Goal: Check status: Check status

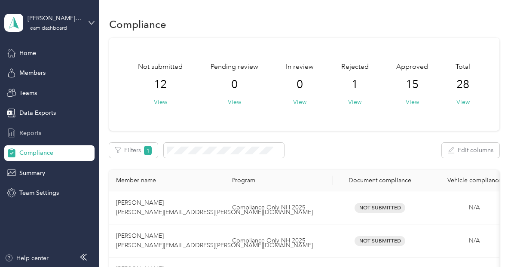
scroll to position [130, 0]
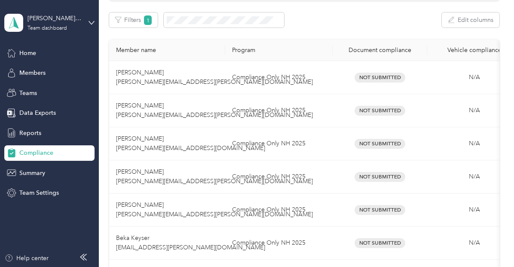
click at [44, 153] on span "Compliance" at bounding box center [36, 152] width 34 height 9
click at [34, 130] on span "Reports" at bounding box center [30, 133] width 22 height 9
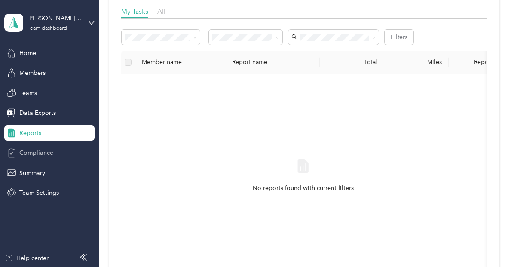
click at [42, 154] on span "Compliance" at bounding box center [36, 152] width 34 height 9
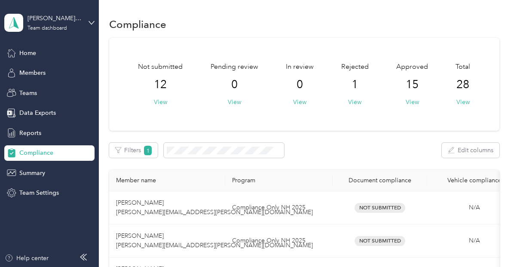
click at [411, 90] on span "15" at bounding box center [412, 85] width 13 height 14
click at [412, 101] on button "View" at bounding box center [412, 102] width 13 height 9
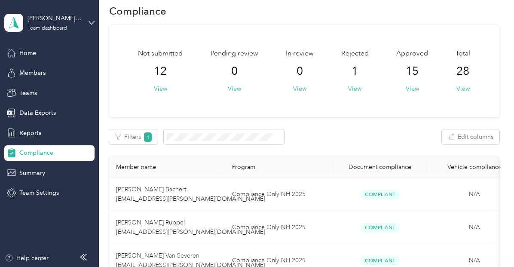
scroll to position [12, 0]
click at [163, 91] on button "View" at bounding box center [160, 89] width 13 height 9
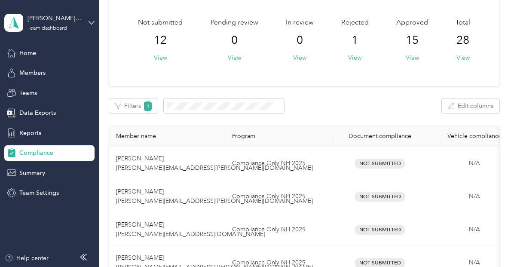
scroll to position [59, 0]
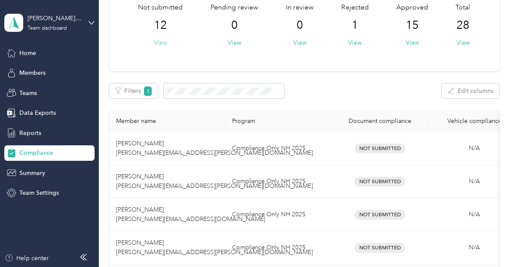
click at [156, 43] on button "View" at bounding box center [160, 42] width 13 height 9
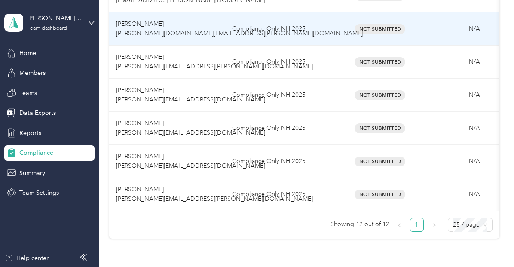
scroll to position [381, 0]
